Goal: Book appointment/travel/reservation

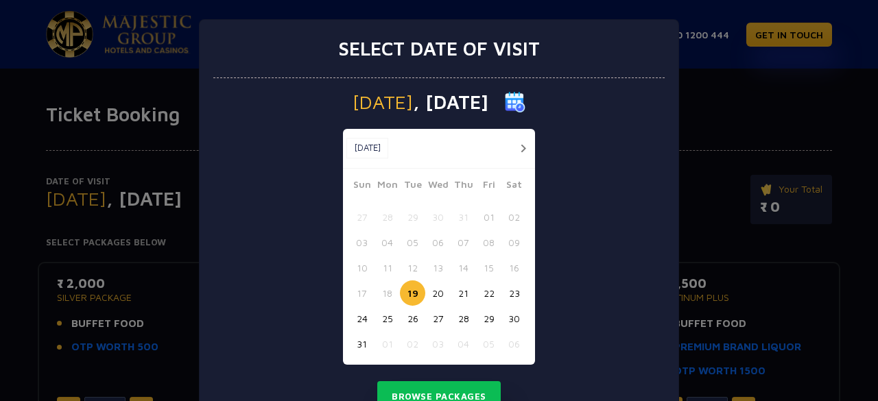
click at [520, 150] on button "button" at bounding box center [523, 148] width 17 height 17
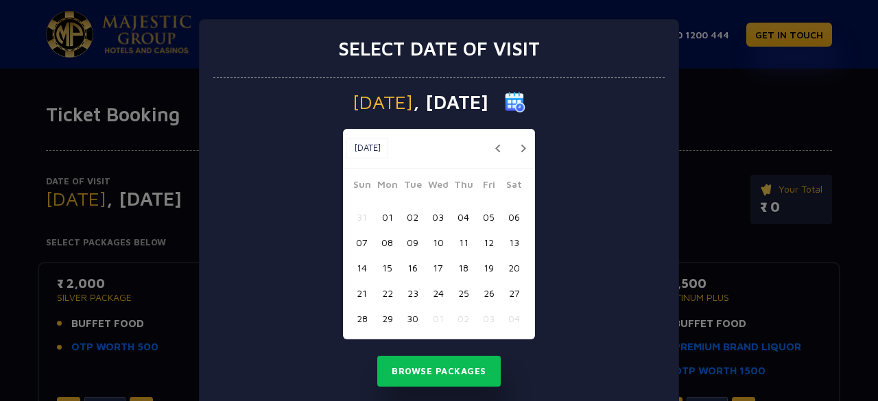
click at [460, 220] on button "04" at bounding box center [463, 216] width 25 height 25
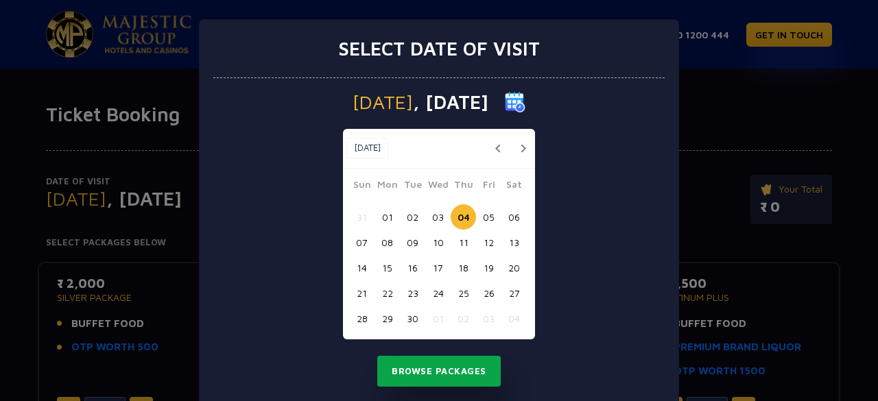
click at [449, 377] on button "Browse Packages" at bounding box center [439, 372] width 124 height 32
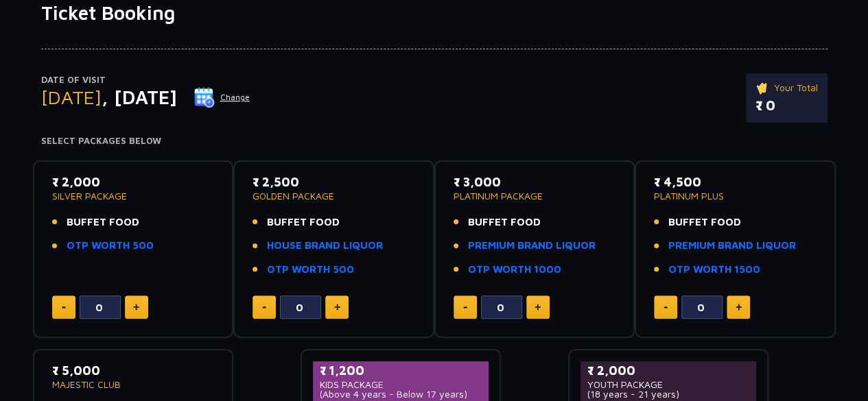
scroll to position [69, 0]
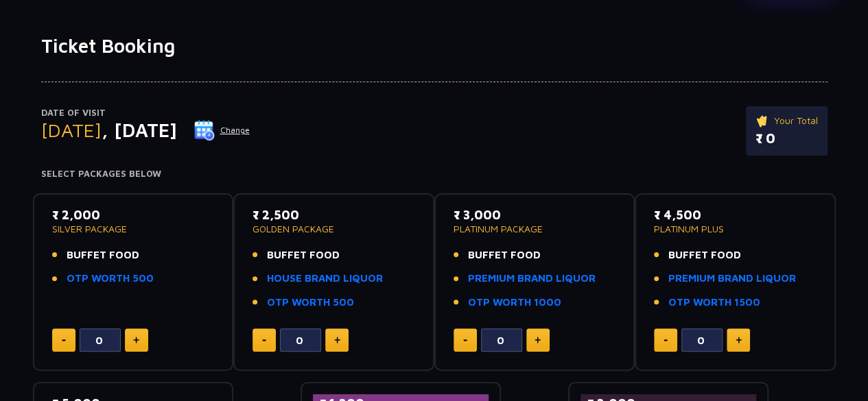
click at [250, 128] on button "Change" at bounding box center [222, 130] width 57 height 22
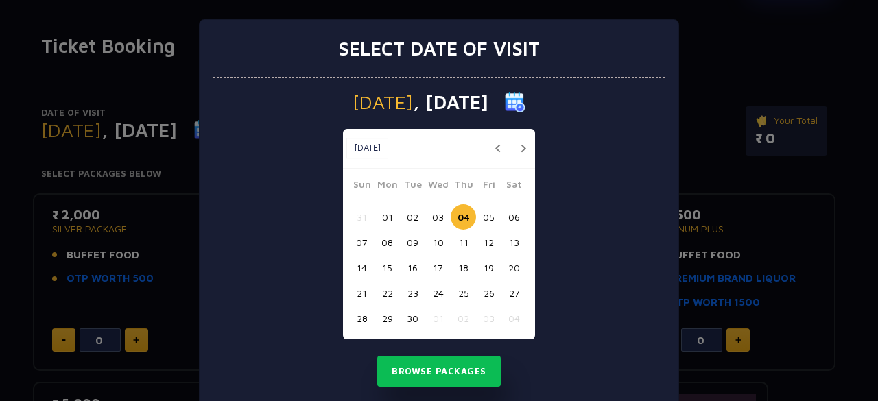
click at [514, 213] on button "06" at bounding box center [514, 216] width 25 height 25
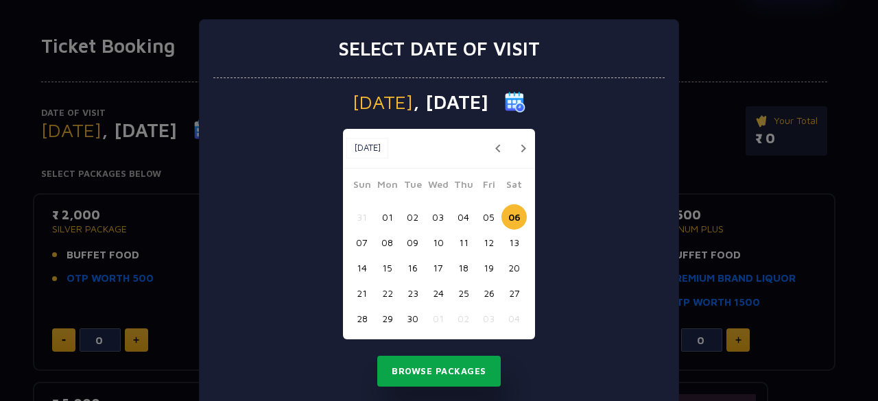
click at [456, 376] on button "Browse Packages" at bounding box center [439, 372] width 124 height 32
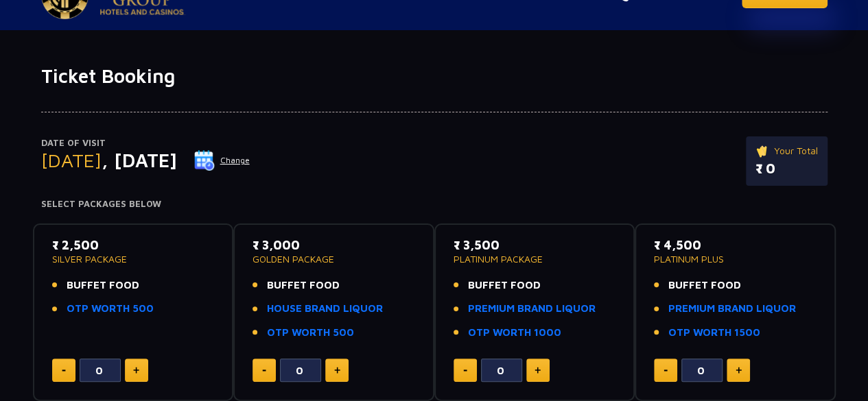
scroll to position [0, 0]
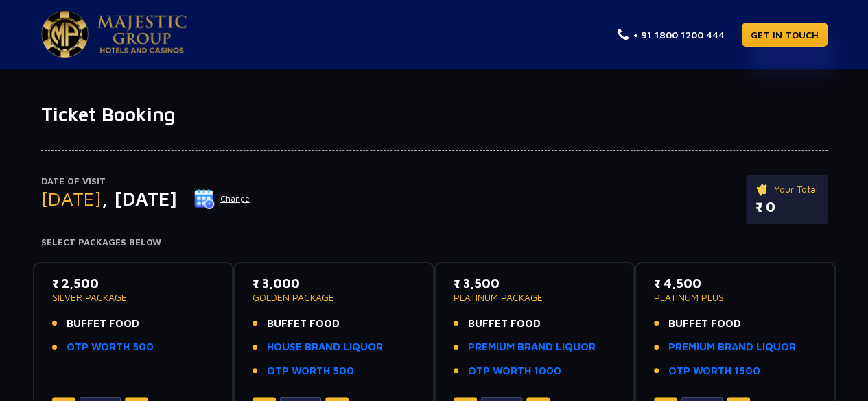
click at [250, 198] on button "Change" at bounding box center [222, 199] width 57 height 22
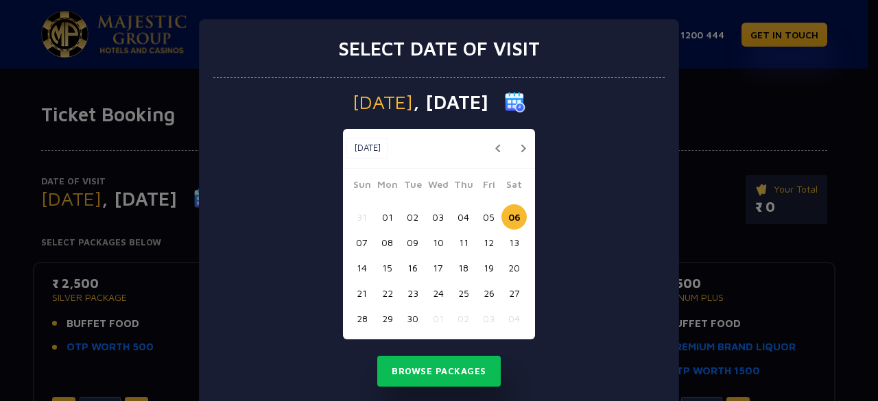
click at [461, 218] on button "04" at bounding box center [463, 216] width 25 height 25
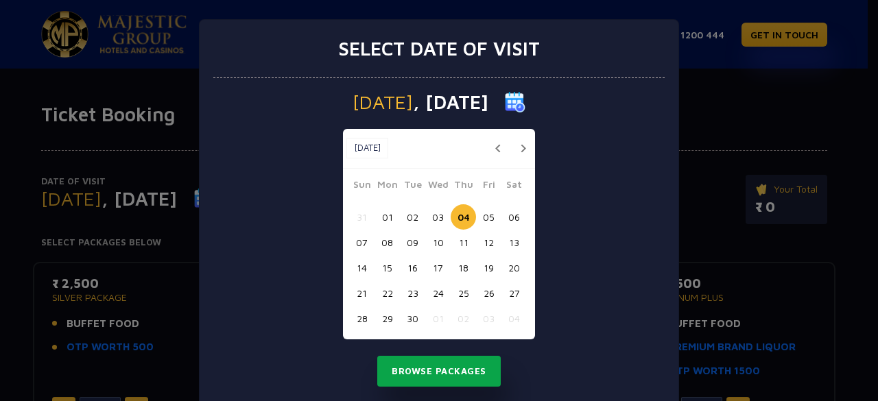
click at [443, 371] on button "Browse Packages" at bounding box center [439, 372] width 124 height 32
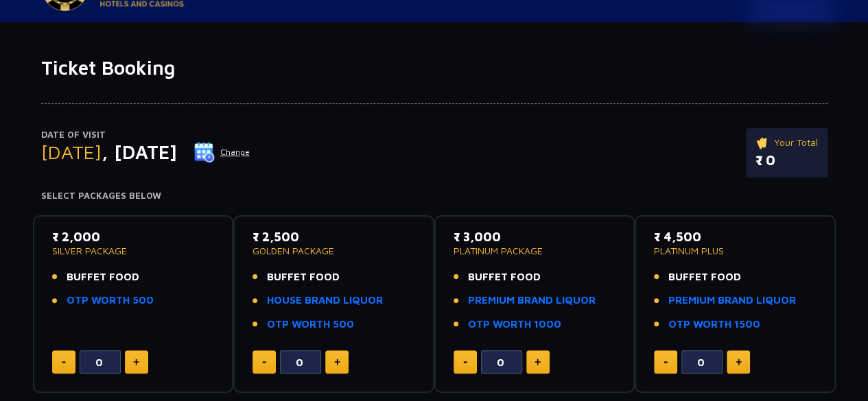
scroll to position [69, 0]
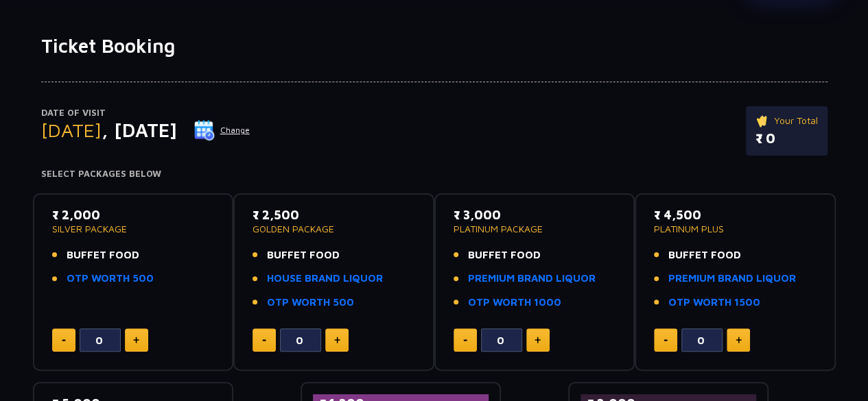
click at [137, 336] on button at bounding box center [136, 340] width 23 height 23
click at [138, 344] on button at bounding box center [136, 340] width 23 height 23
type input "3"
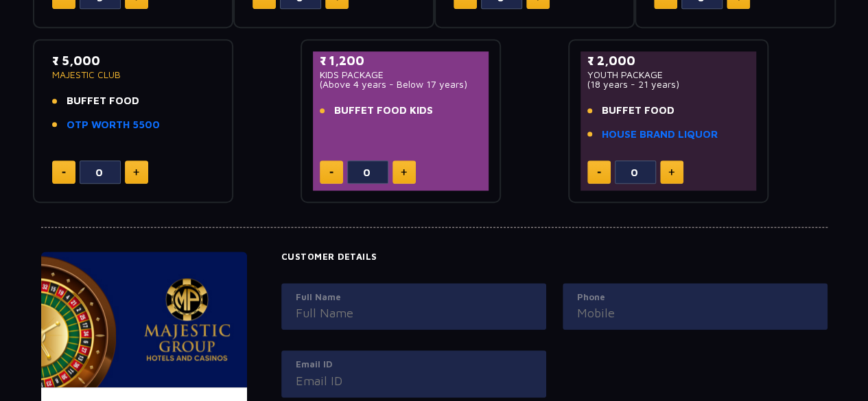
scroll to position [618, 0]
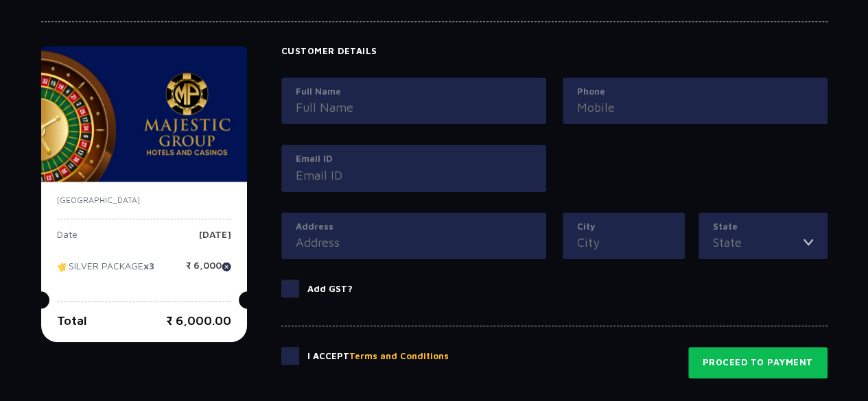
click at [290, 291] on span at bounding box center [290, 289] width 18 height 18
click at [0, 0] on input "Add GST?" at bounding box center [0, 0] width 0 height 0
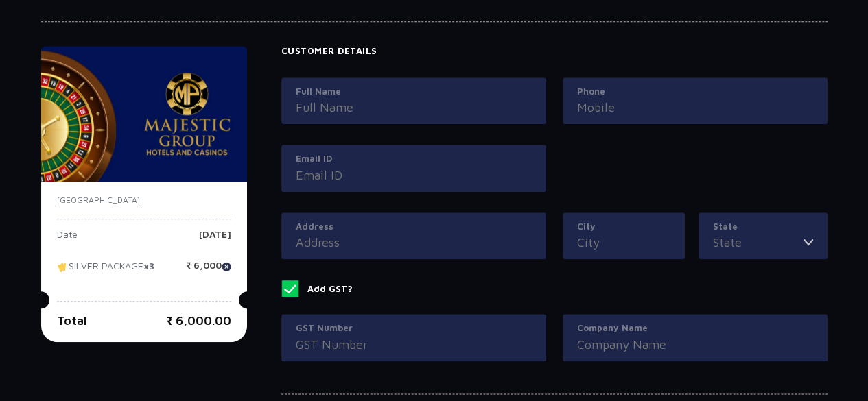
click at [291, 288] on span at bounding box center [290, 289] width 18 height 18
click at [0, 0] on input "Add GST?" at bounding box center [0, 0] width 0 height 0
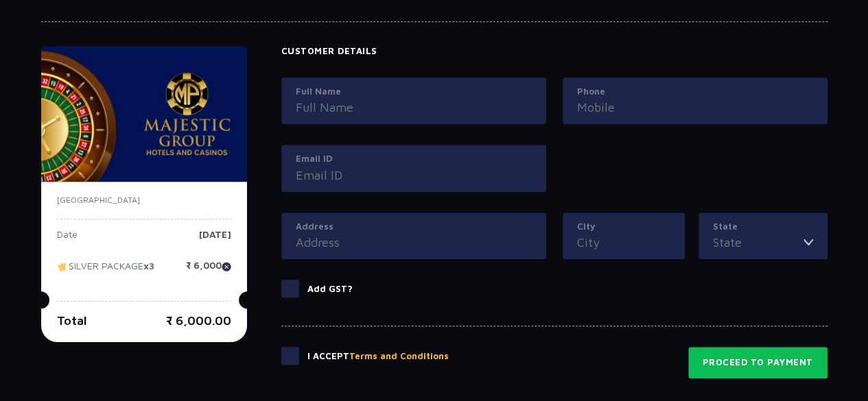
drag, startPoint x: 290, startPoint y: 355, endPoint x: 289, endPoint y: 363, distance: 7.7
click at [290, 355] on span at bounding box center [290, 356] width 18 height 18
click at [0, 0] on input "checkbox" at bounding box center [0, 0] width 0 height 0
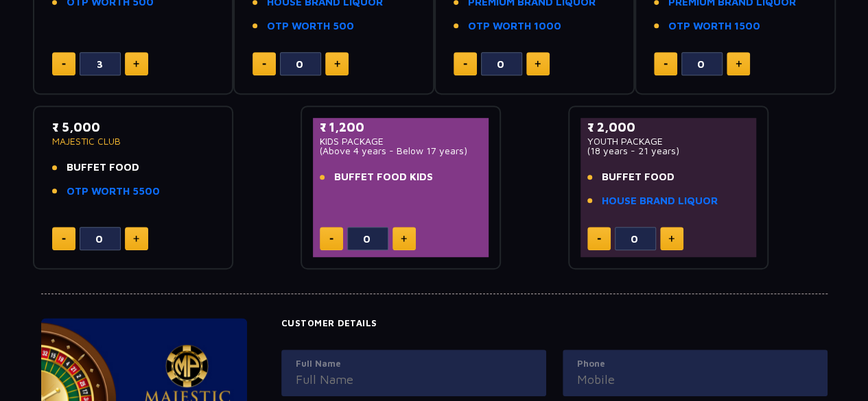
scroll to position [551, 0]
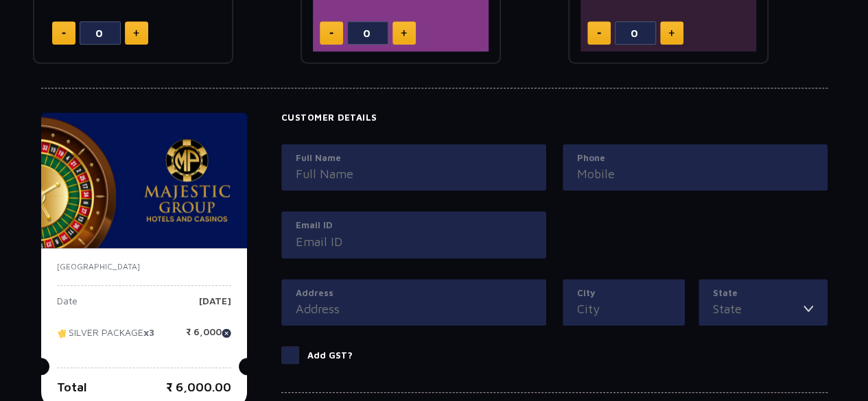
click at [338, 175] on input "Full Name" at bounding box center [414, 174] width 236 height 19
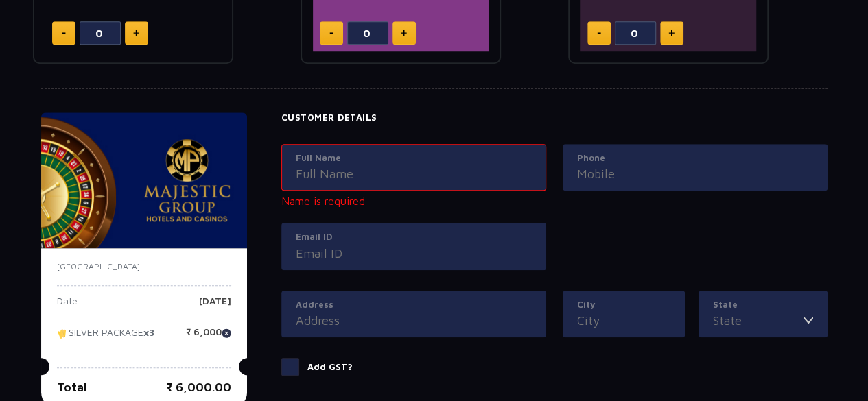
click at [603, 174] on input "Phone" at bounding box center [695, 174] width 236 height 19
click at [349, 244] on input "Email ID" at bounding box center [414, 253] width 236 height 19
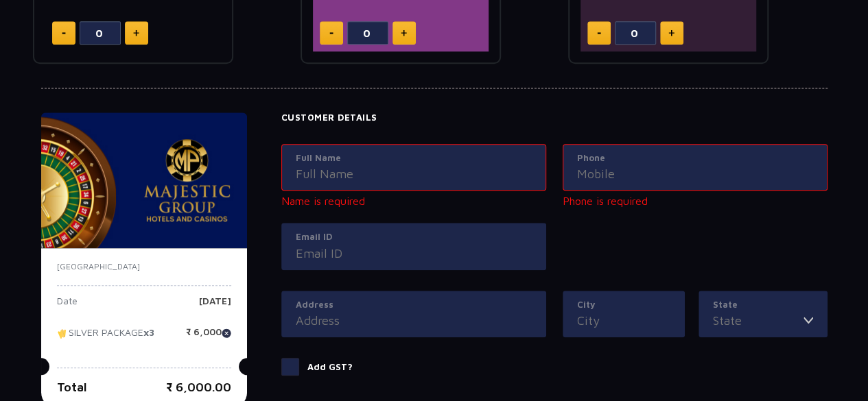
click at [354, 318] on div "Address" at bounding box center [413, 314] width 265 height 47
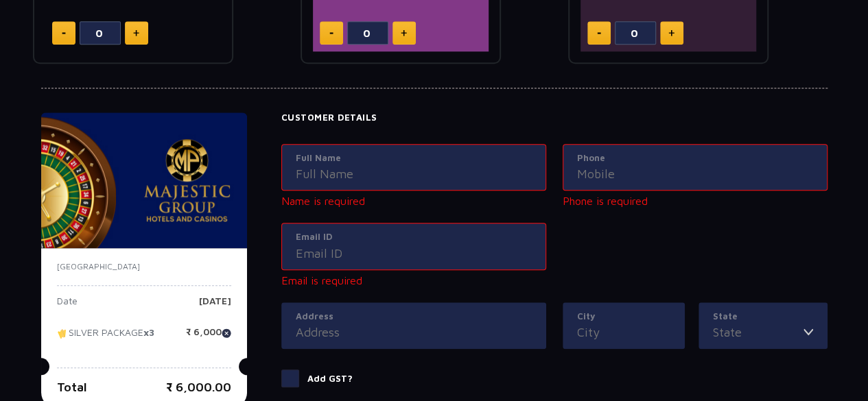
click at [588, 332] on input "City" at bounding box center [623, 332] width 93 height 19
click at [755, 338] on input "State" at bounding box center [758, 332] width 91 height 19
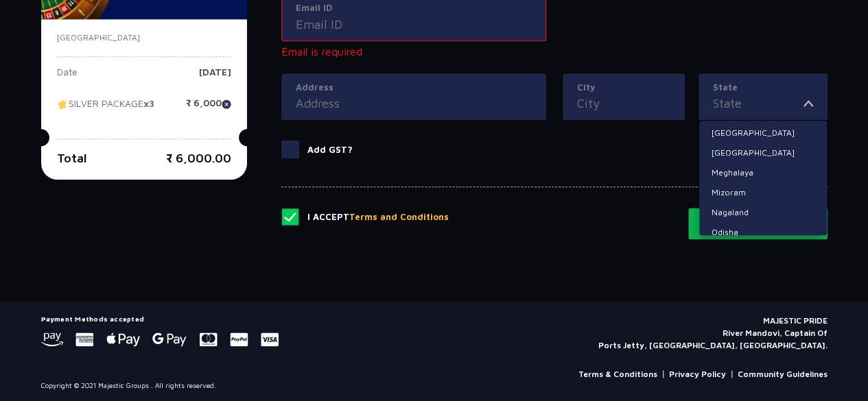
scroll to position [7, 0]
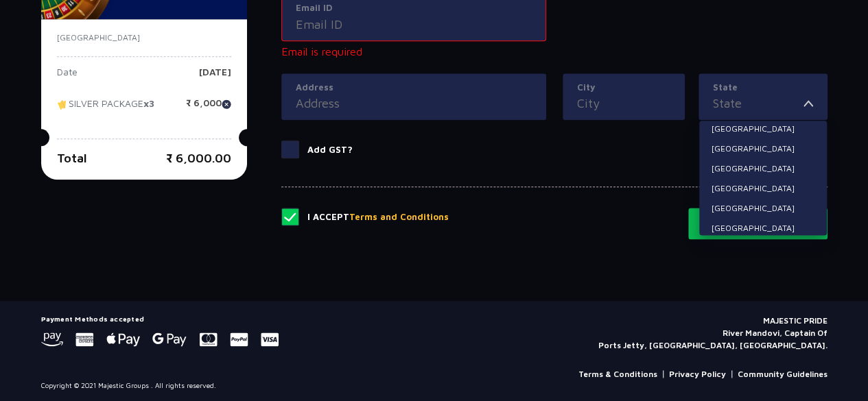
click at [370, 108] on input "Address" at bounding box center [414, 103] width 236 height 19
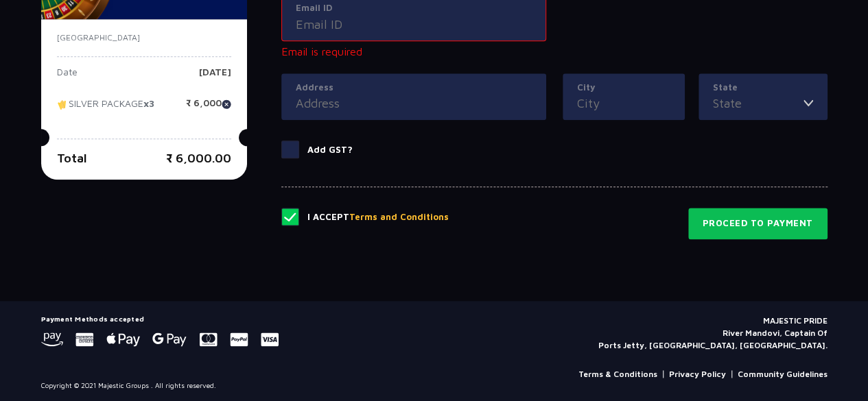
click at [593, 98] on input "City" at bounding box center [623, 103] width 93 height 19
click at [815, 104] on div "State [GEOGRAPHIC_DATA] [GEOGRAPHIC_DATA] [GEOGRAPHIC_DATA] [GEOGRAPHIC_DATA] […" at bounding box center [763, 96] width 129 height 47
click at [806, 98] on img at bounding box center [809, 103] width 10 height 19
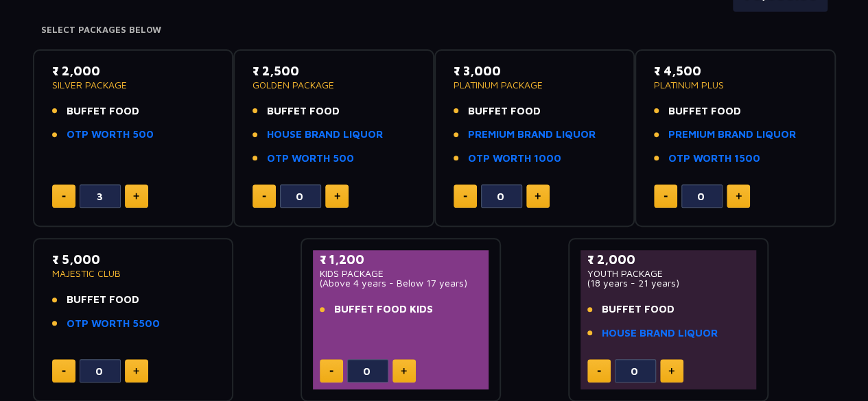
scroll to position [163, 0]
